Goal: Task Accomplishment & Management: Complete application form

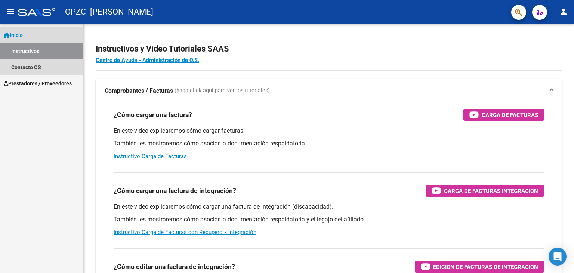
click at [16, 31] on span "Inicio" at bounding box center [13, 35] width 19 height 8
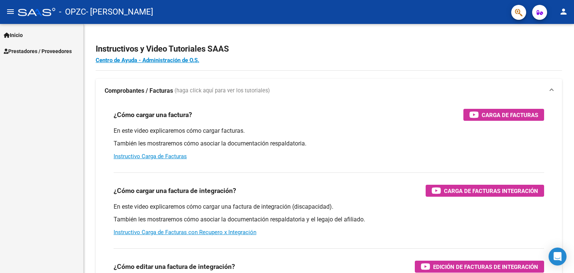
drag, startPoint x: 16, startPoint y: 23, endPoint x: 12, endPoint y: 9, distance: 14.2
click at [12, 9] on mat-toolbar "menu - OPZC - BERON [PERSON_NAME] person" at bounding box center [287, 12] width 574 height 24
click at [12, 9] on mat-icon "menu" at bounding box center [10, 11] width 9 height 9
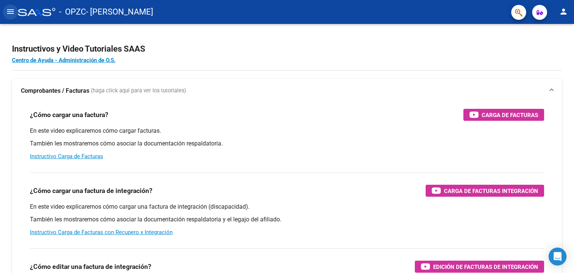
click at [13, 15] on mat-icon "menu" at bounding box center [10, 11] width 9 height 9
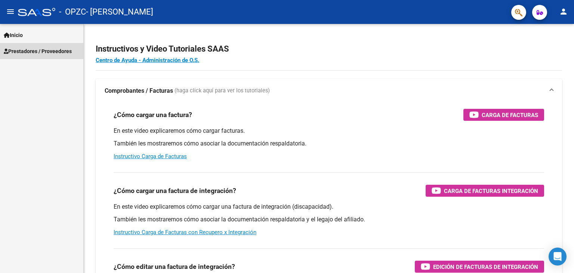
click at [31, 54] on span "Prestadores / Proveedores" at bounding box center [38, 51] width 68 height 8
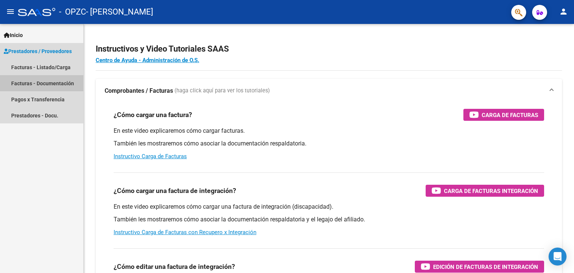
click at [33, 81] on link "Facturas - Documentación" at bounding box center [41, 83] width 83 height 16
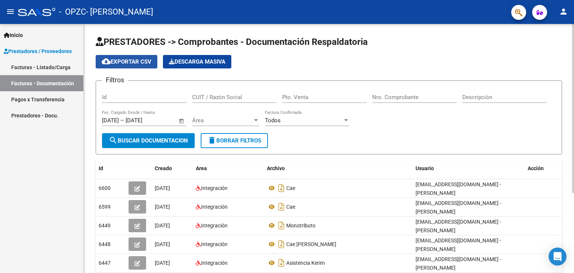
click at [113, 60] on span "cloud_download Exportar CSV" at bounding box center [127, 61] width 50 height 7
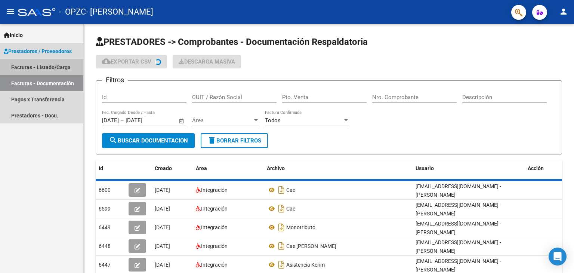
click at [60, 68] on link "Facturas - Listado/Carga" at bounding box center [41, 67] width 83 height 16
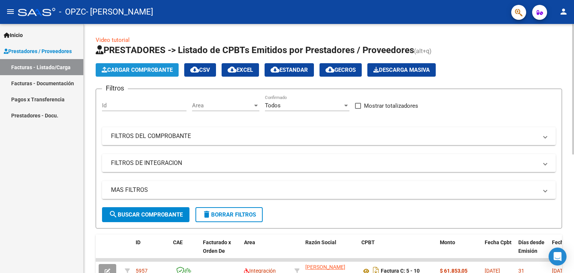
click at [134, 72] on span "Cargar Comprobante" at bounding box center [137, 69] width 71 height 7
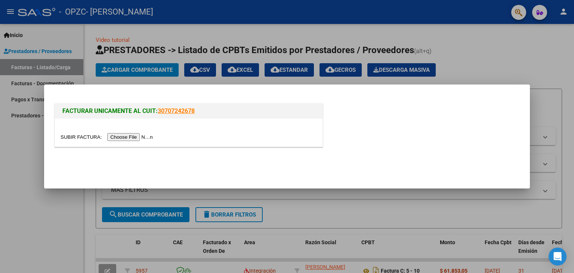
click at [497, 70] on div at bounding box center [287, 136] width 574 height 273
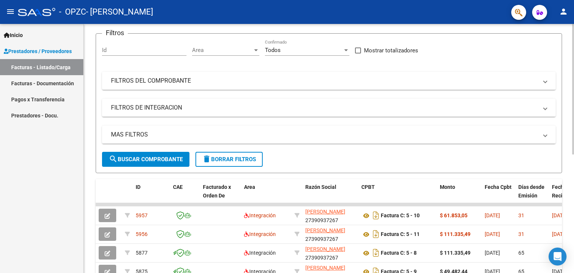
scroll to position [9, 0]
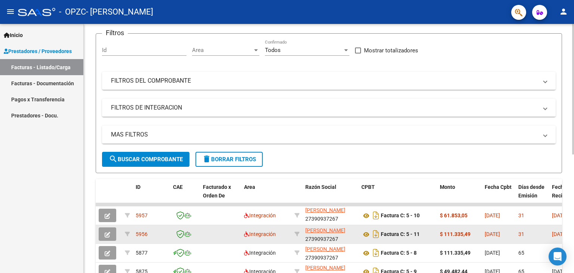
click at [345, 232] on app-link-go-to "[PERSON_NAME]" at bounding box center [325, 230] width 40 height 9
click at [345, 231] on app-link-go-to "[PERSON_NAME]" at bounding box center [325, 230] width 40 height 9
click at [106, 229] on button "button" at bounding box center [108, 233] width 18 height 13
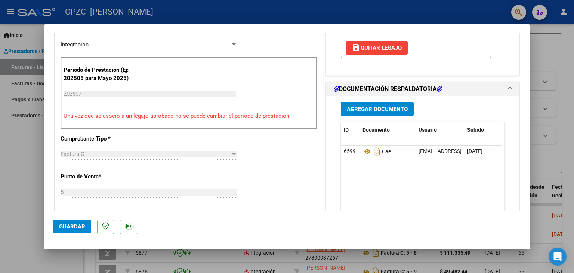
scroll to position [134, 0]
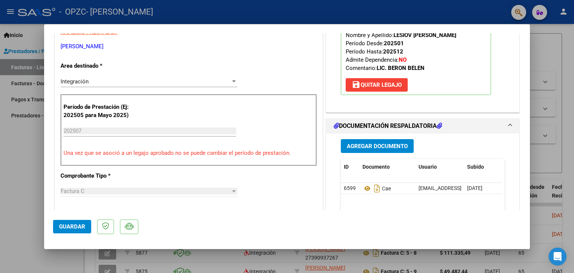
click at [394, 145] on span "Agregar Documento" at bounding box center [377, 146] width 61 height 7
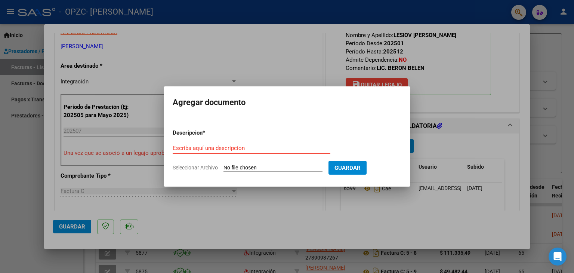
click at [307, 163] on form "Descripcion * Escriba aquí una descripcion Seleccionar Archivo Guardar" at bounding box center [287, 150] width 229 height 55
click at [307, 167] on input "Seleccionar Archivo" at bounding box center [272, 167] width 99 height 7
type input "C:\fakepath\ASISTENCIA [PERSON_NAME][DATE].pdf"
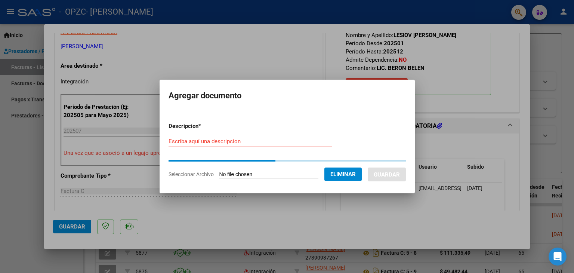
click at [248, 135] on form "Descripcion * Escriba aquí una descripcion Seleccionar Archivo Eliminar Guardar" at bounding box center [286, 150] width 237 height 68
click at [242, 142] on input "Escriba aquí una descripcion" at bounding box center [250, 141] width 164 height 7
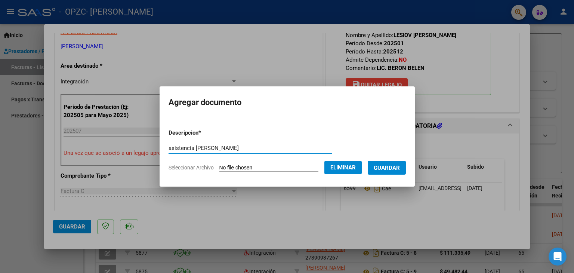
type input "asistencia [PERSON_NAME]"
click at [394, 167] on span "Guardar" at bounding box center [387, 167] width 26 height 7
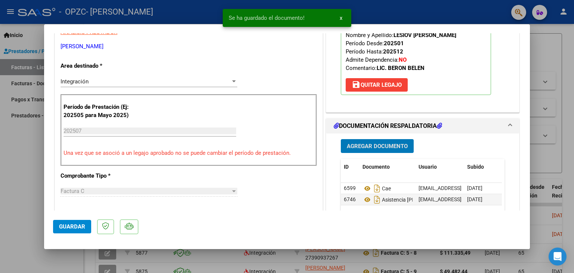
click at [371, 140] on button "Agregar Documento" at bounding box center [377, 146] width 73 height 14
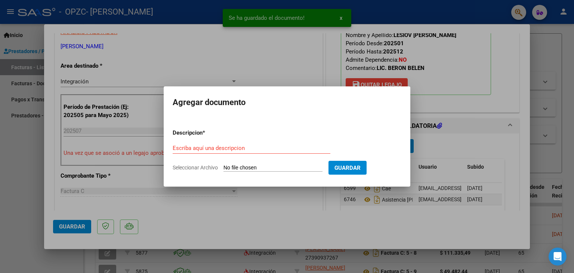
click at [297, 152] on div "Escriba aquí una descripcion" at bounding box center [252, 147] width 158 height 11
click at [290, 142] on form "Descripcion * Escriba aquí una descripcion Seleccionar Archivo Guardar" at bounding box center [287, 150] width 229 height 55
click at [235, 144] on div "Escriba aquí una descripcion" at bounding box center [252, 147] width 158 height 11
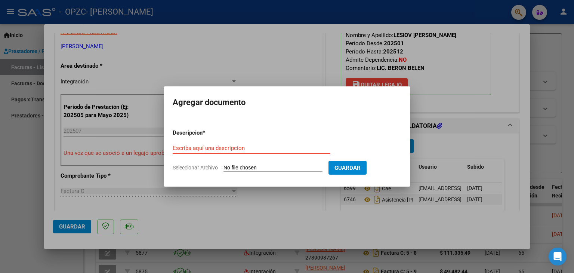
click at [238, 151] on input "Escriba aquí una descripcion" at bounding box center [252, 148] width 158 height 7
click at [251, 168] on input "Seleccionar Archivo" at bounding box center [272, 167] width 99 height 7
type input "C:\fakepath\monotributo.pdf"
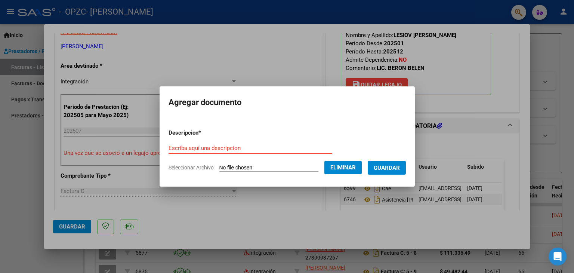
click at [253, 146] on input "Escriba aquí una descripcion" at bounding box center [250, 148] width 164 height 7
type input "monotribu"
click at [386, 173] on button "Guardar" at bounding box center [387, 168] width 38 height 14
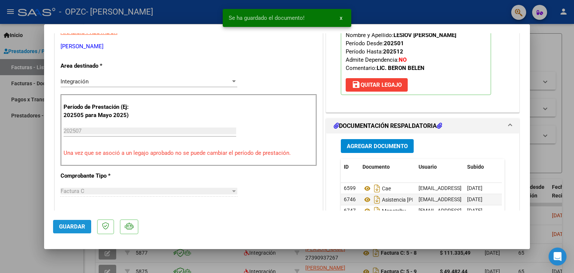
click at [64, 222] on button "Guardar" at bounding box center [72, 226] width 38 height 13
click at [18, 151] on div at bounding box center [287, 136] width 574 height 273
type input "$ 0,00"
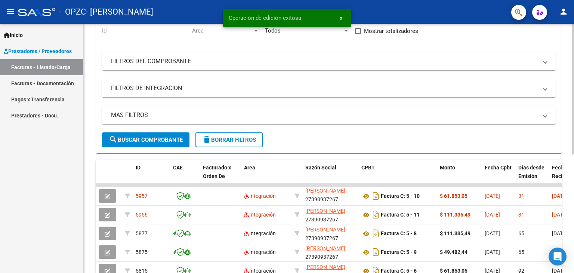
scroll to position [0, 0]
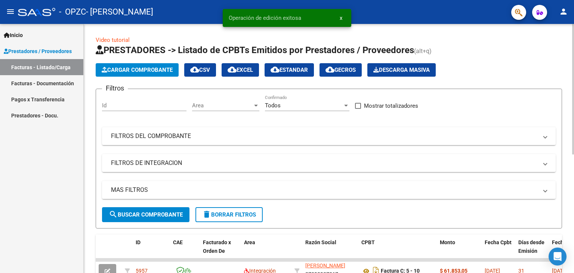
click at [116, 69] on span "Cargar Comprobante" at bounding box center [137, 69] width 71 height 7
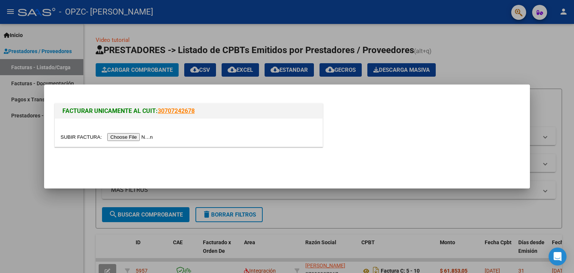
click at [126, 136] on input "file" at bounding box center [108, 137] width 94 height 8
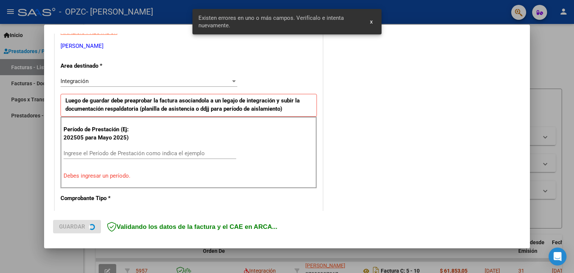
scroll to position [157, 0]
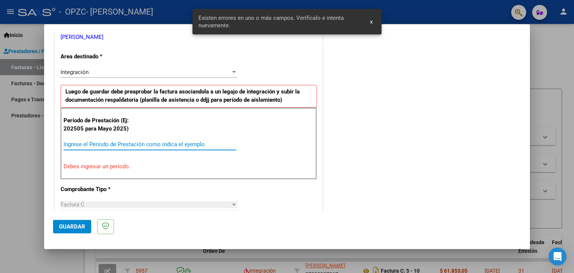
click at [96, 144] on input "Ingrese el Período de Prestación como indica el ejemplo" at bounding box center [149, 144] width 173 height 7
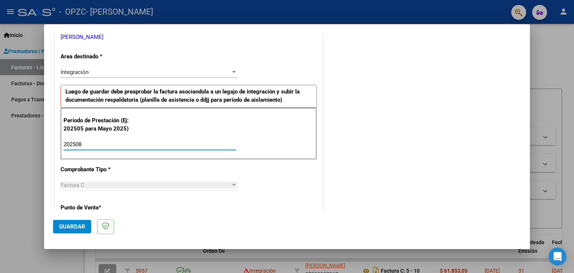
type input "202508"
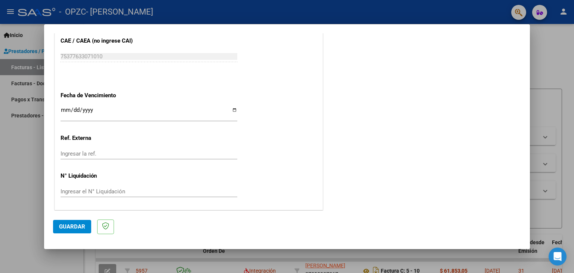
scroll to position [432, 0]
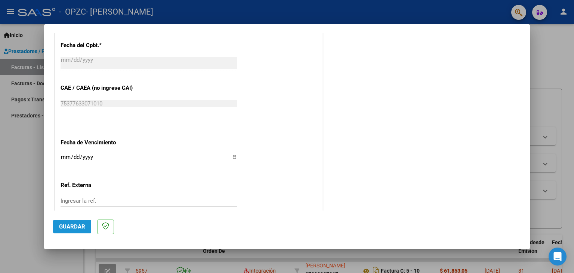
click at [79, 224] on span "Guardar" at bounding box center [72, 226] width 26 height 7
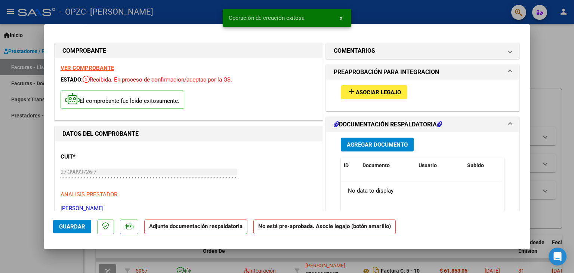
click at [385, 94] on span "Asociar Legajo" at bounding box center [378, 92] width 45 height 7
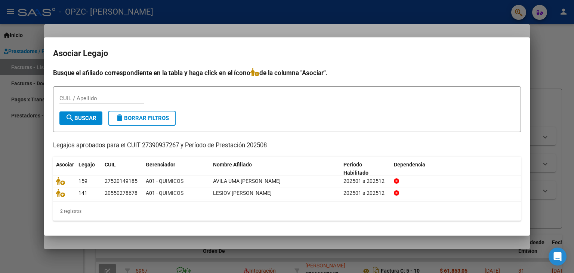
click at [241, 35] on div at bounding box center [287, 136] width 574 height 273
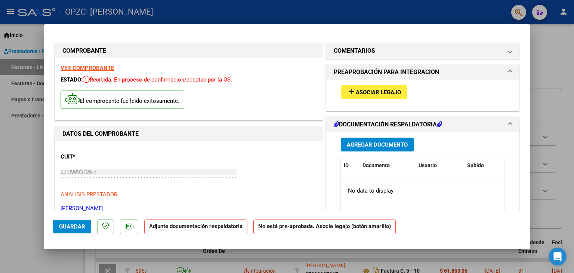
click at [123, 101] on p "El comprobante fue leído exitosamente." at bounding box center [123, 99] width 124 height 18
click at [375, 94] on span "Asociar Legajo" at bounding box center [378, 92] width 45 height 7
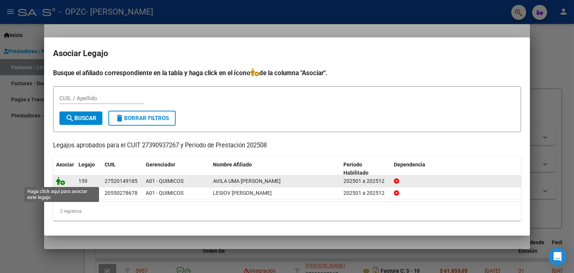
click at [61, 180] on icon at bounding box center [60, 181] width 9 height 8
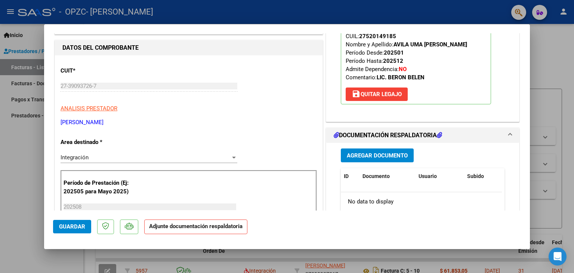
scroll to position [78, 0]
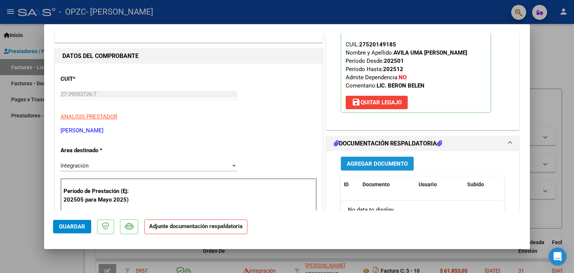
click at [372, 162] on span "Agregar Documento" at bounding box center [377, 163] width 61 height 7
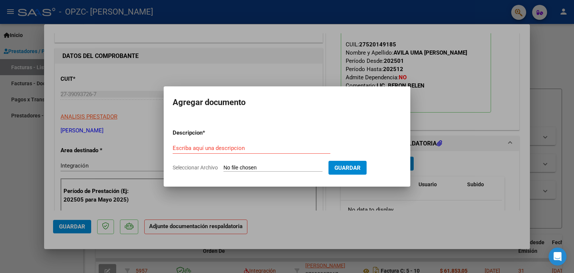
click at [255, 165] on input "Seleccionar Archivo" at bounding box center [272, 167] width 99 height 7
type input "C:\fakepath\ASISTENCIA UMA [DATE].pdf"
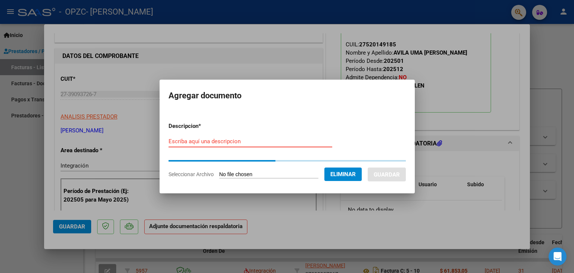
click at [241, 144] on input "Escriba aquí una descripcion" at bounding box center [250, 141] width 164 height 7
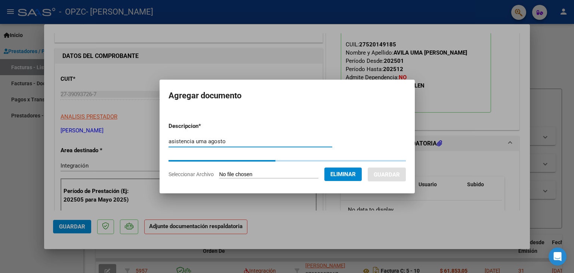
type input "asistencia uma agosto"
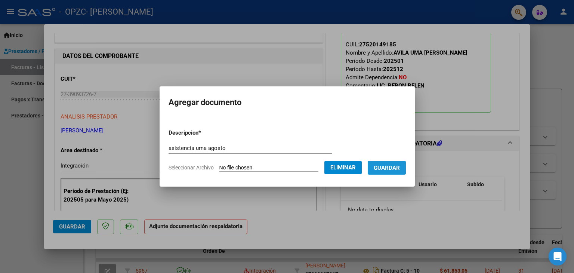
click at [384, 167] on span "Guardar" at bounding box center [387, 167] width 26 height 7
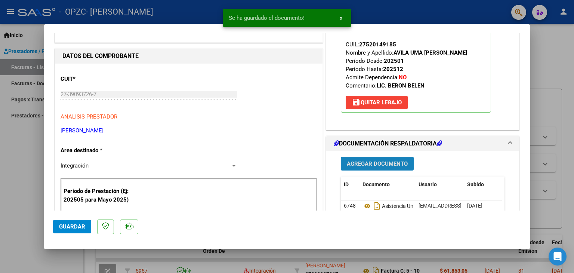
click at [361, 164] on span "Agregar Documento" at bounding box center [377, 163] width 61 height 7
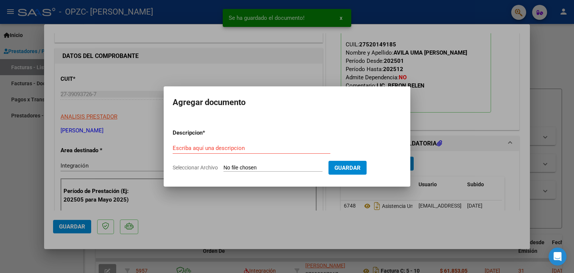
click at [307, 166] on input "Seleccionar Archivo" at bounding box center [272, 167] width 99 height 7
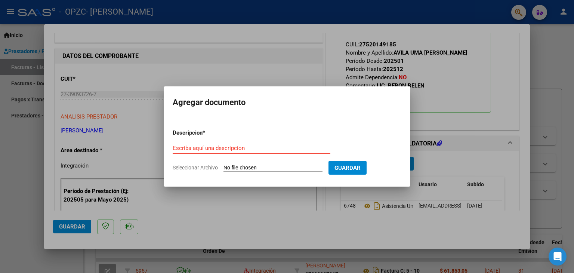
type input "C:\fakepath\uma agosto 2025Constatación de Comprobantes _ AFIP.pdf"
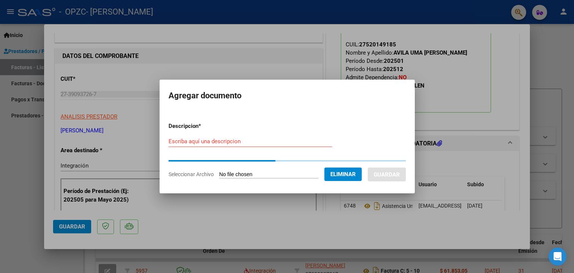
click at [238, 139] on input "Escriba aquí una descripcion" at bounding box center [250, 141] width 164 height 7
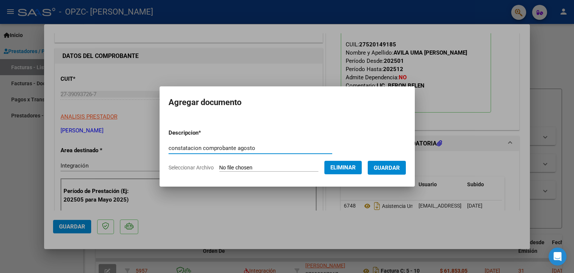
type input "constatacion comprobante agosto"
click at [390, 164] on span "Guardar" at bounding box center [387, 167] width 26 height 7
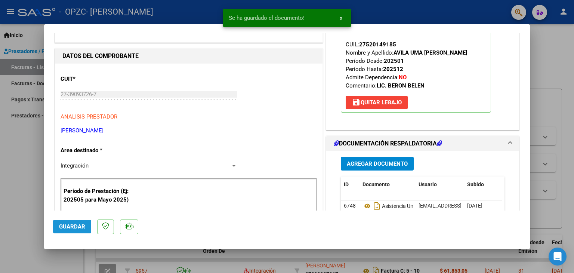
click at [67, 226] on span "Guardar" at bounding box center [72, 226] width 26 height 7
click at [20, 133] on div at bounding box center [287, 136] width 574 height 273
type input "$ 0,00"
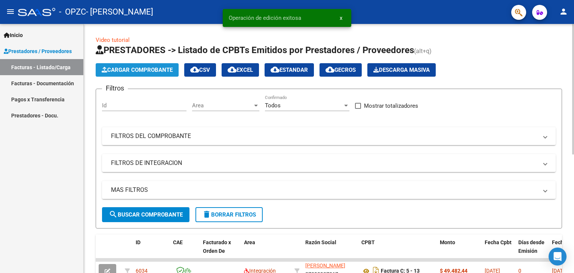
click at [140, 69] on span "Cargar Comprobante" at bounding box center [137, 69] width 71 height 7
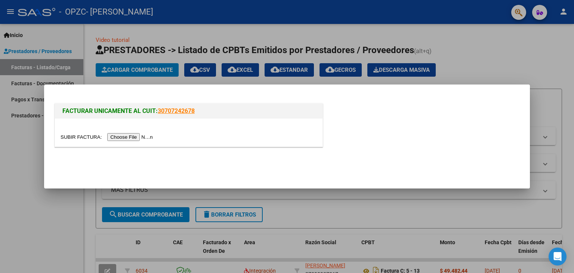
click at [130, 134] on input "file" at bounding box center [108, 137] width 94 height 8
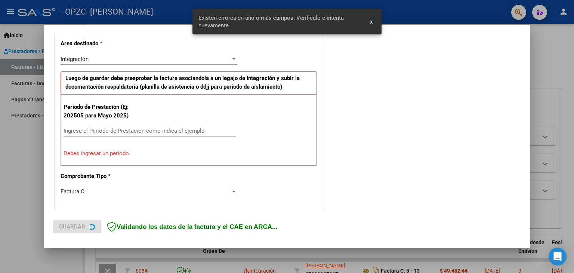
scroll to position [208, 0]
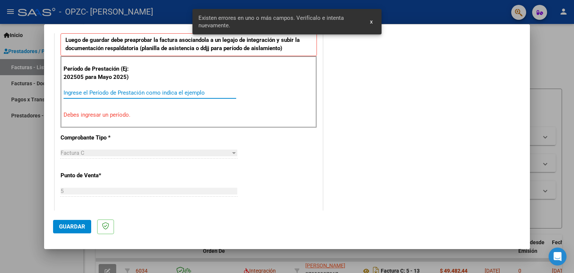
click at [96, 92] on input "Ingrese el Período de Prestación como indica el ejemplo" at bounding box center [149, 92] width 173 height 7
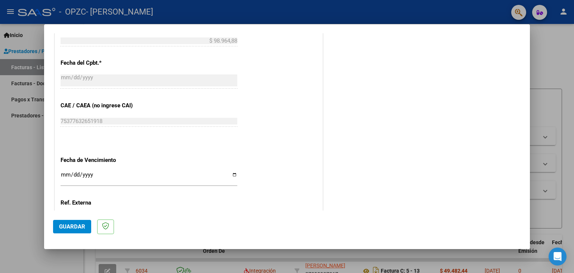
scroll to position [414, 0]
type input "202508"
click at [79, 224] on span "Guardar" at bounding box center [72, 226] width 26 height 7
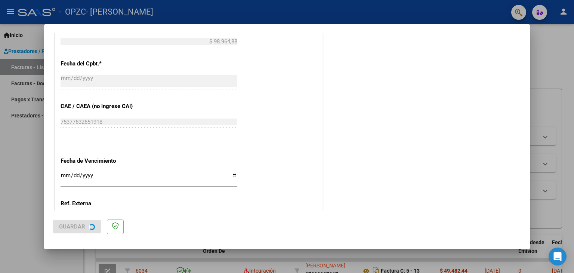
scroll to position [0, 0]
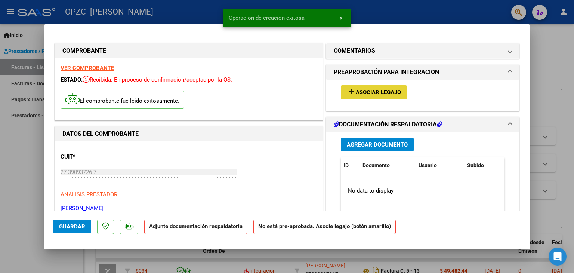
click at [356, 94] on span "Asociar Legajo" at bounding box center [378, 92] width 45 height 7
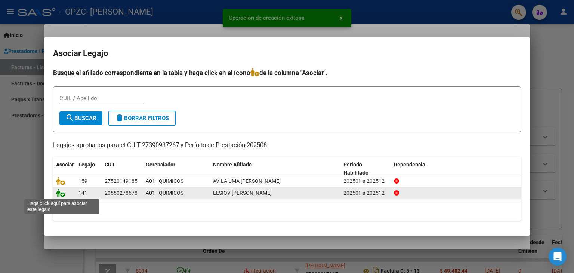
click at [62, 190] on icon at bounding box center [60, 193] width 9 height 8
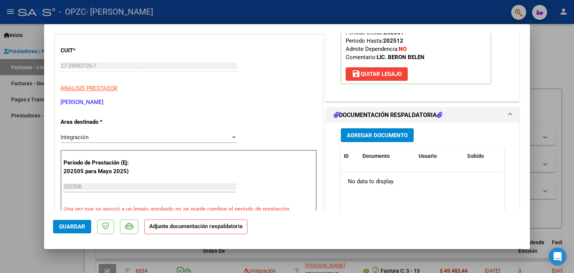
scroll to position [109, 0]
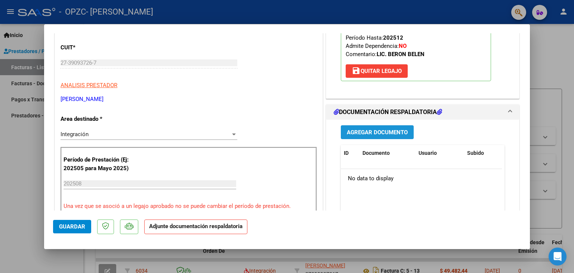
click at [382, 129] on span "Agregar Documento" at bounding box center [377, 132] width 61 height 7
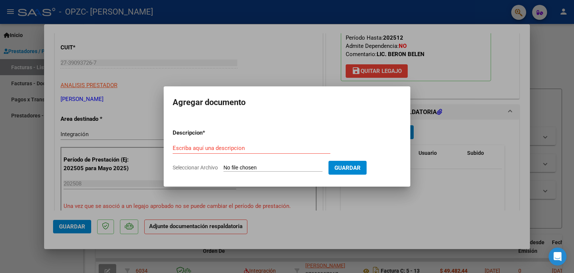
click at [279, 154] on div "Escriba aquí una descripcion" at bounding box center [252, 151] width 158 height 18
click at [279, 165] on input "Seleccionar Archivo" at bounding box center [272, 167] width 99 height 7
type input "C:\fakepath\ASISTENCIA KERIM [DATE].pdf"
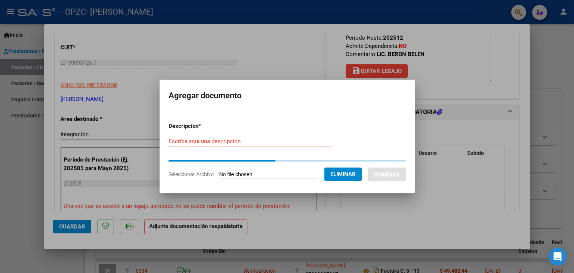
click at [289, 138] on input "Escriba aquí una descripcion" at bounding box center [250, 141] width 164 height 7
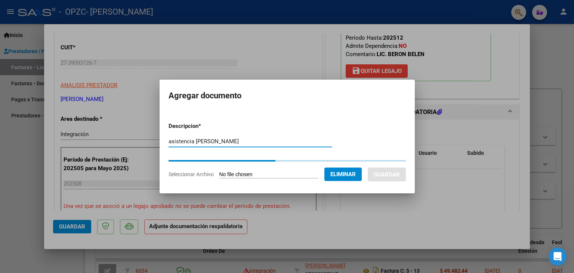
type input "asistencia [PERSON_NAME]"
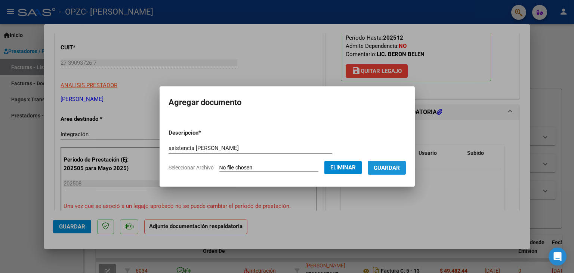
click at [397, 171] on span "Guardar" at bounding box center [387, 167] width 26 height 7
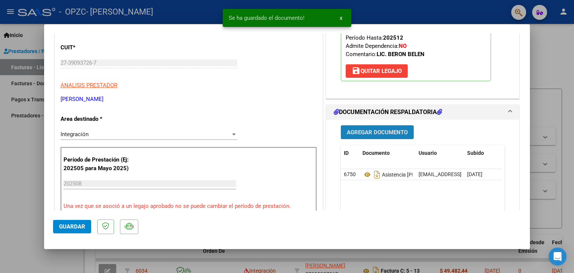
click at [382, 127] on button "Agregar Documento" at bounding box center [377, 132] width 73 height 14
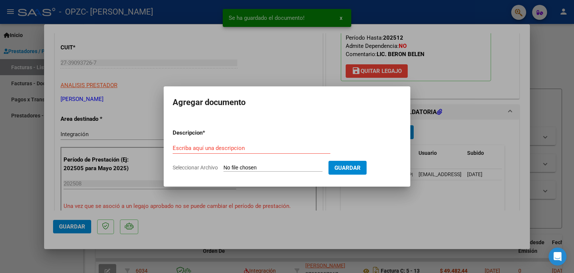
click at [244, 166] on input "Seleccionar Archivo" at bounding box center [272, 167] width 99 height 7
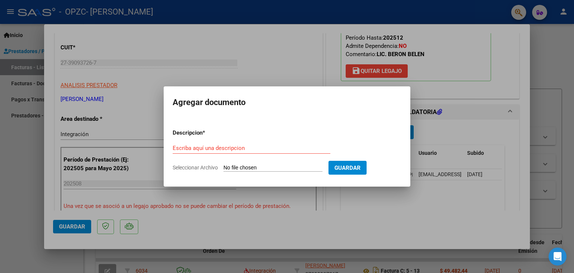
type input "C:\fakepath\kerim agosto 2025Constatación de Comprobantes _ AFIP.pdf"
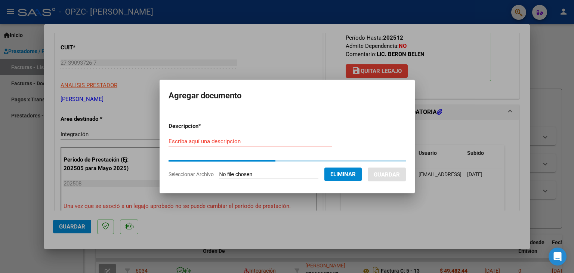
click at [246, 142] on div "Escriba aquí una descripcion" at bounding box center [250, 141] width 164 height 11
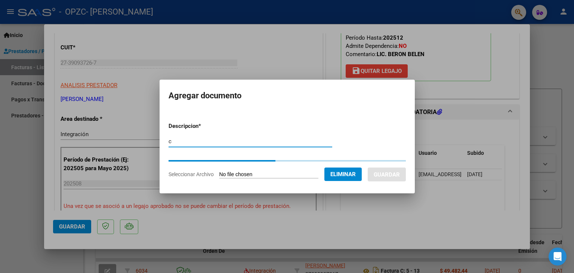
click at [246, 142] on input "c" at bounding box center [250, 141] width 164 height 7
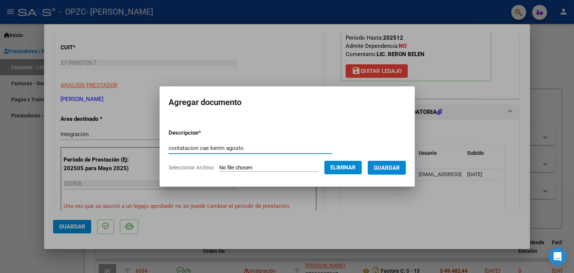
type input "contatacion cae kerim agosto"
click at [381, 172] on button "Guardar" at bounding box center [387, 168] width 38 height 14
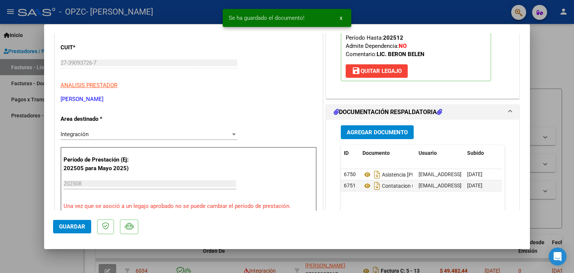
click at [81, 234] on mat-dialog-actions "Guardar" at bounding box center [287, 225] width 468 height 30
click at [78, 226] on span "Guardar" at bounding box center [72, 226] width 26 height 7
click at [22, 188] on div at bounding box center [287, 136] width 574 height 273
type input "$ 0,00"
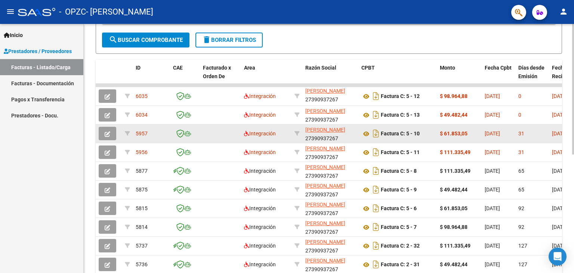
scroll to position [0, 0]
